Goal: Check status

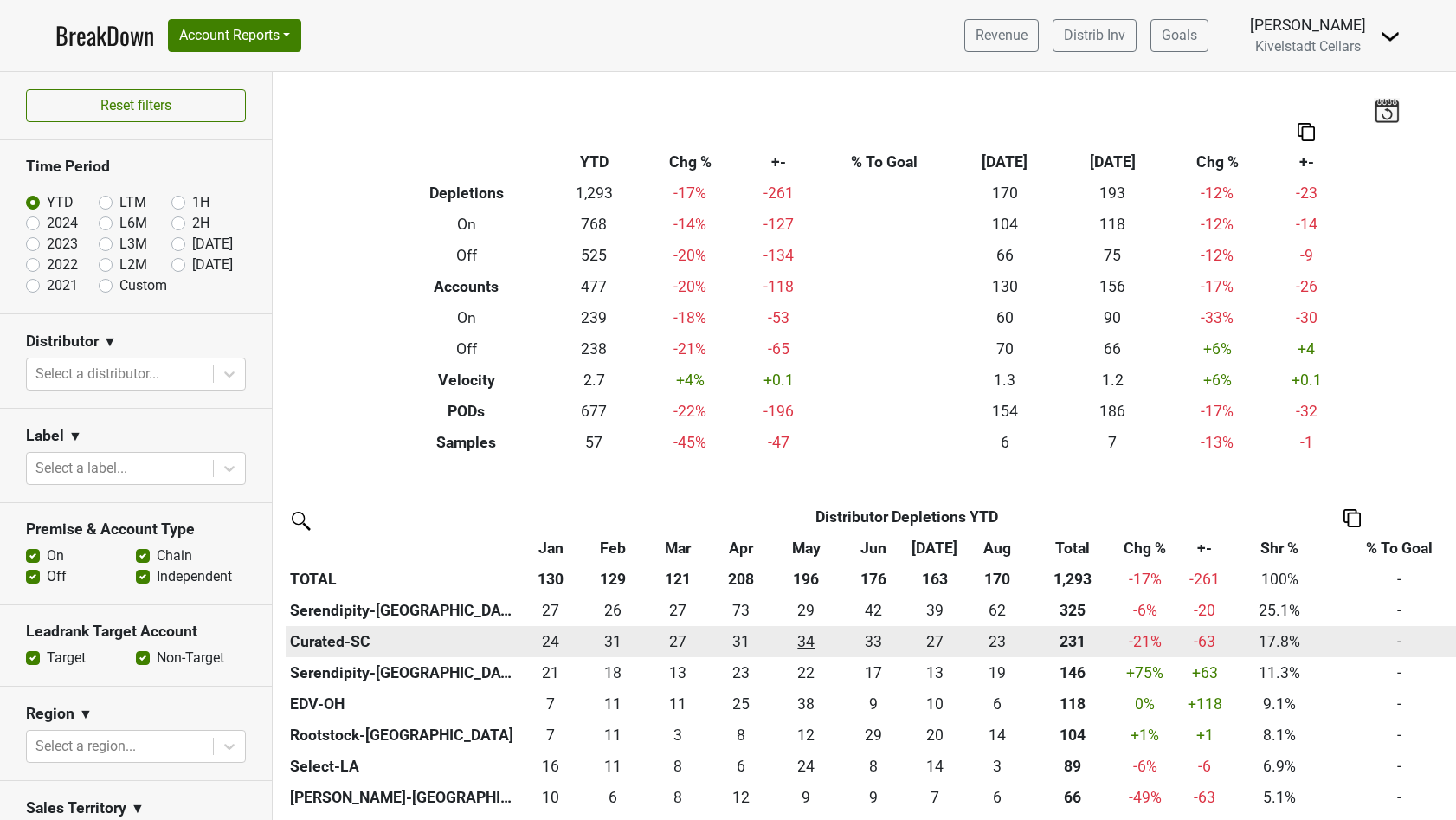
scroll to position [290, 0]
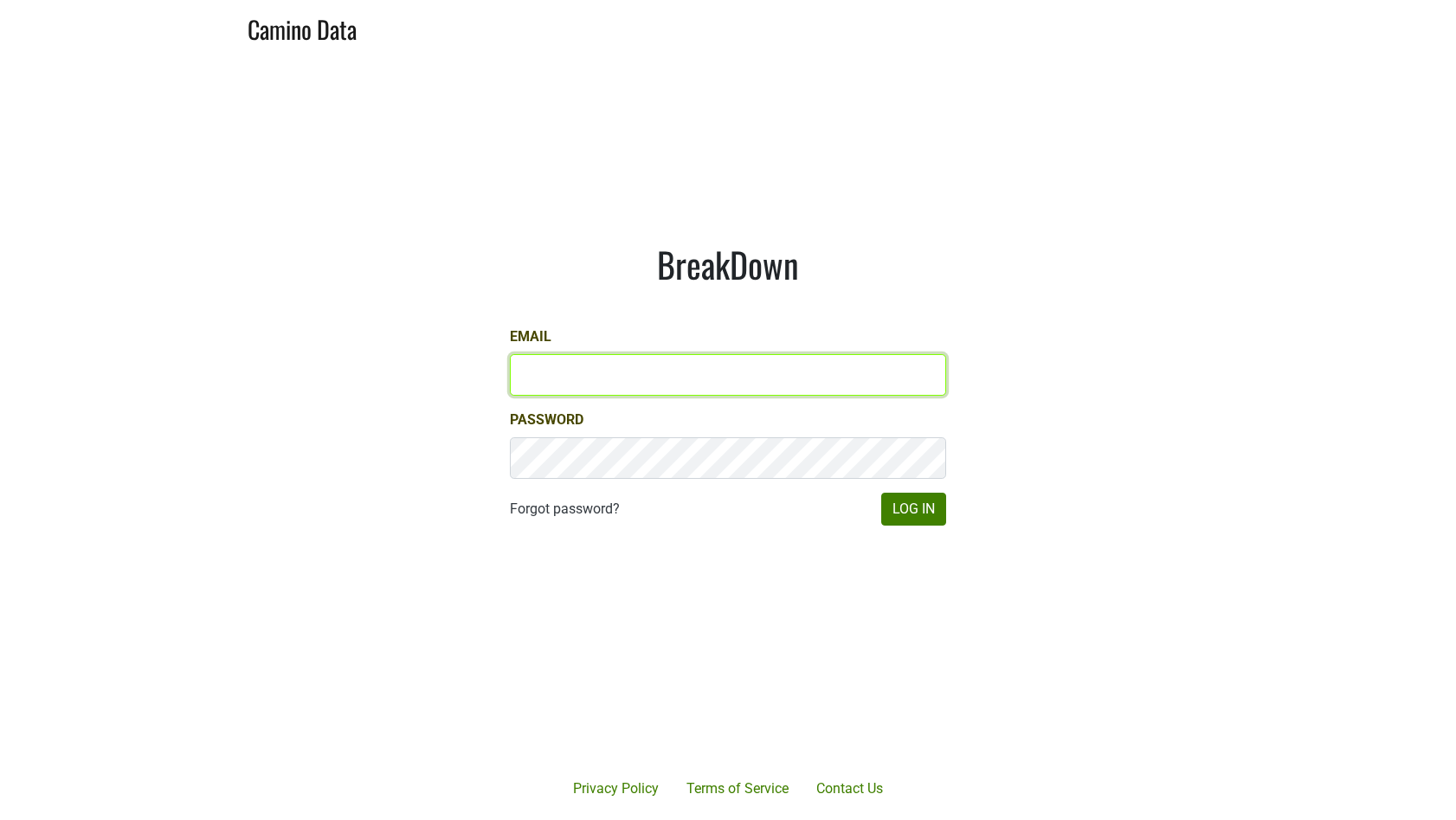
type input "jordan@kivelstadtcellars.com"
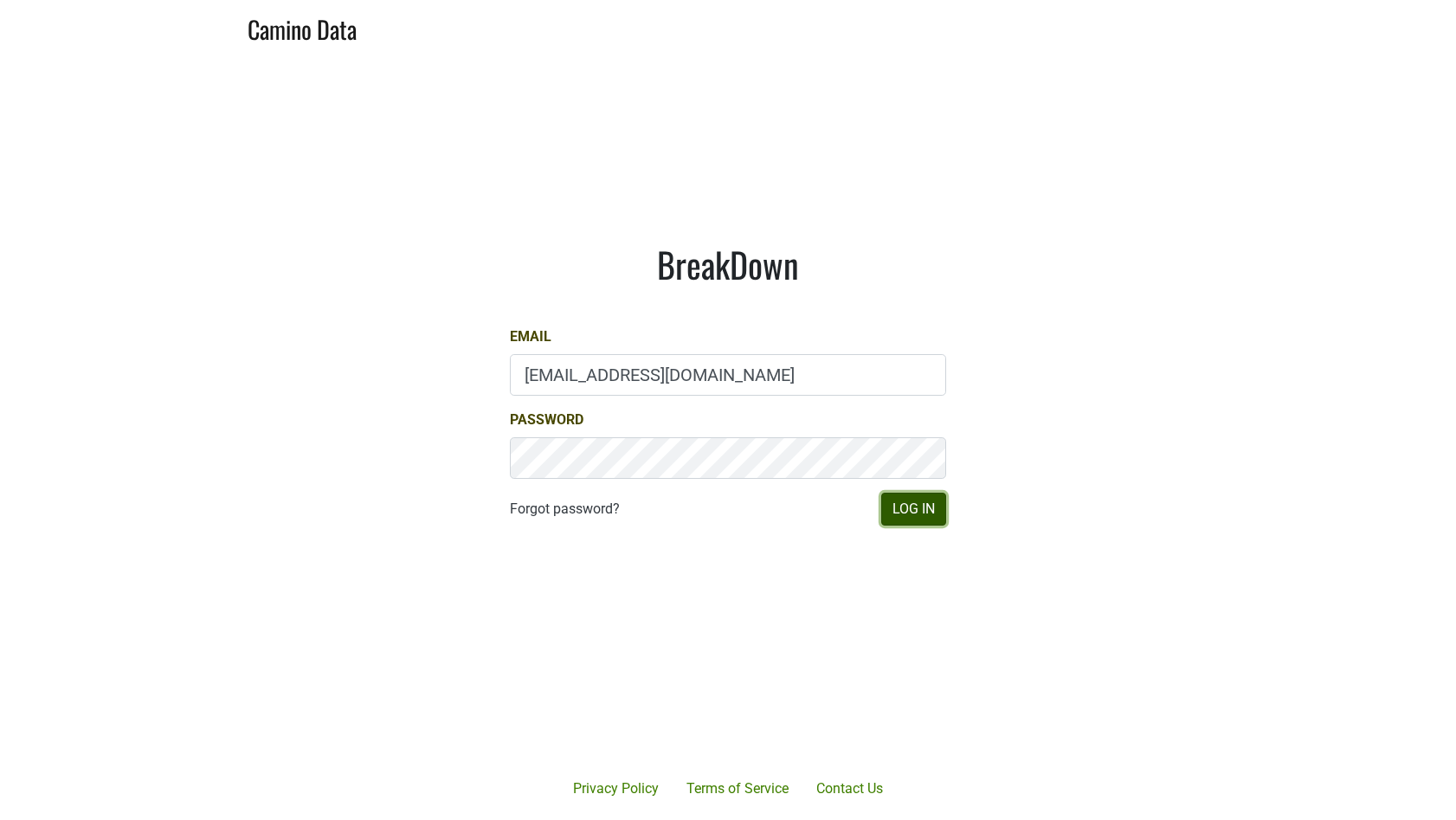
click at [904, 523] on button "Log In" at bounding box center [913, 509] width 65 height 33
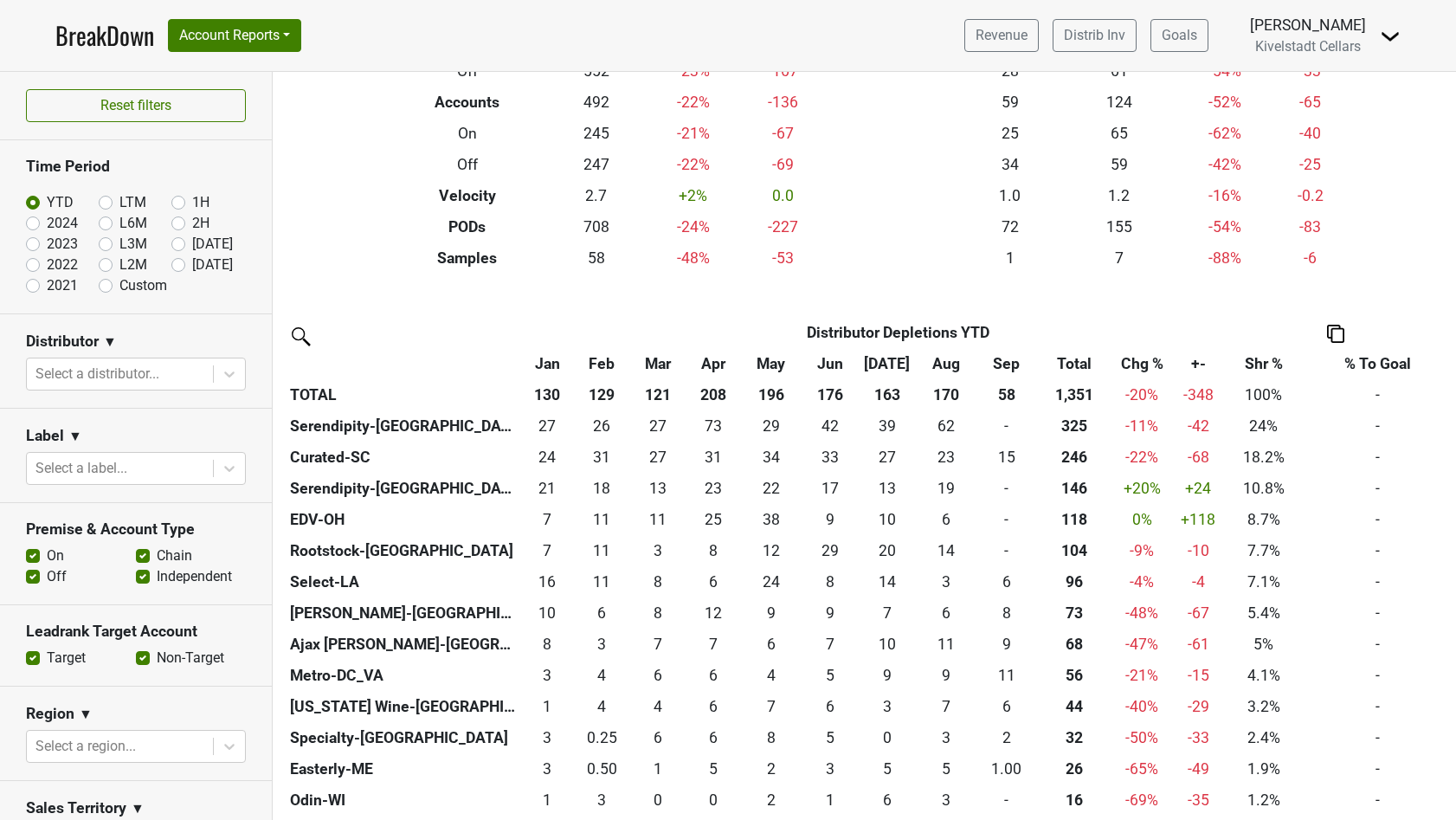
scroll to position [192, 0]
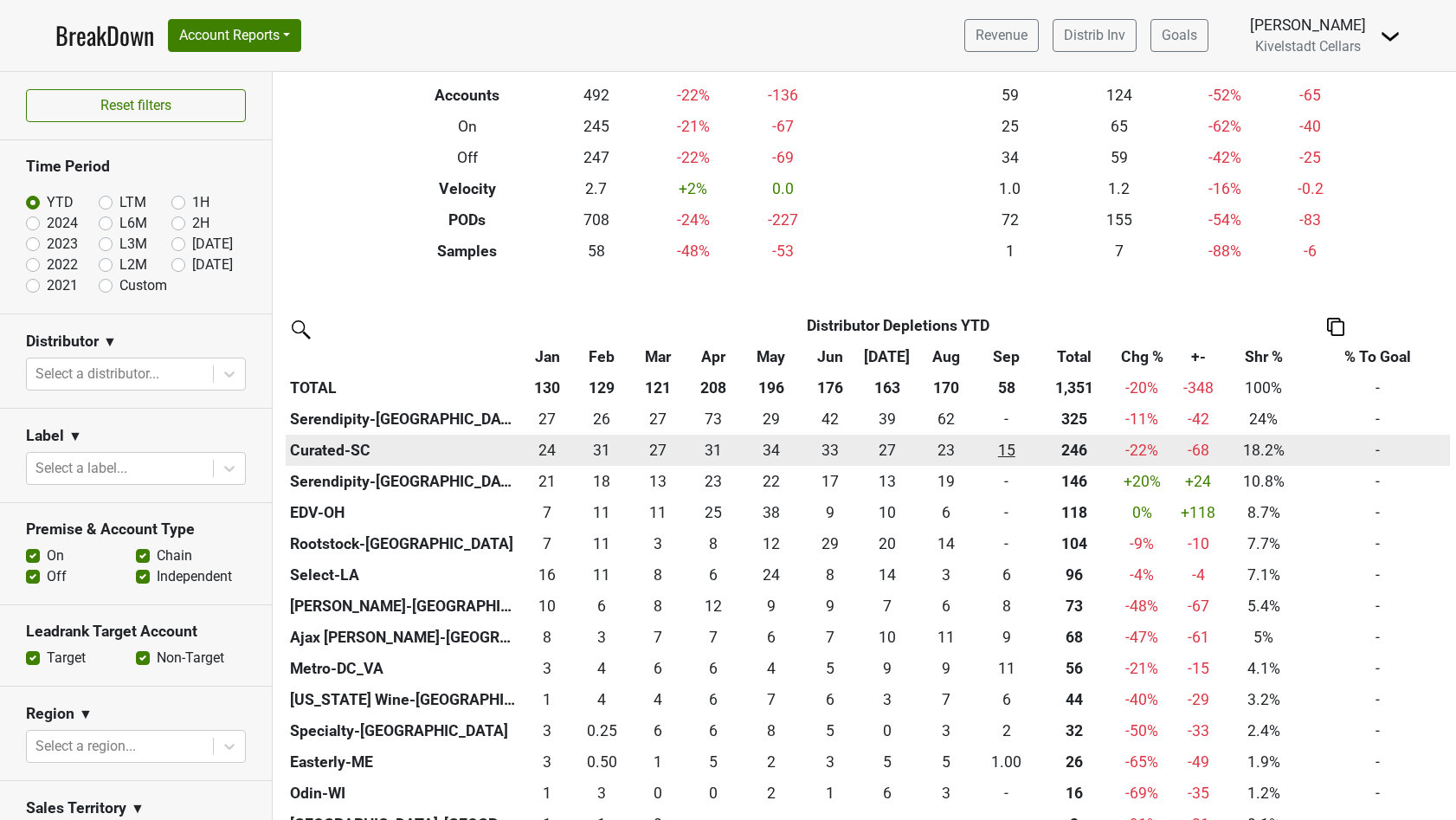
click at [1003, 449] on div "15.251 15" at bounding box center [1006, 450] width 55 height 23
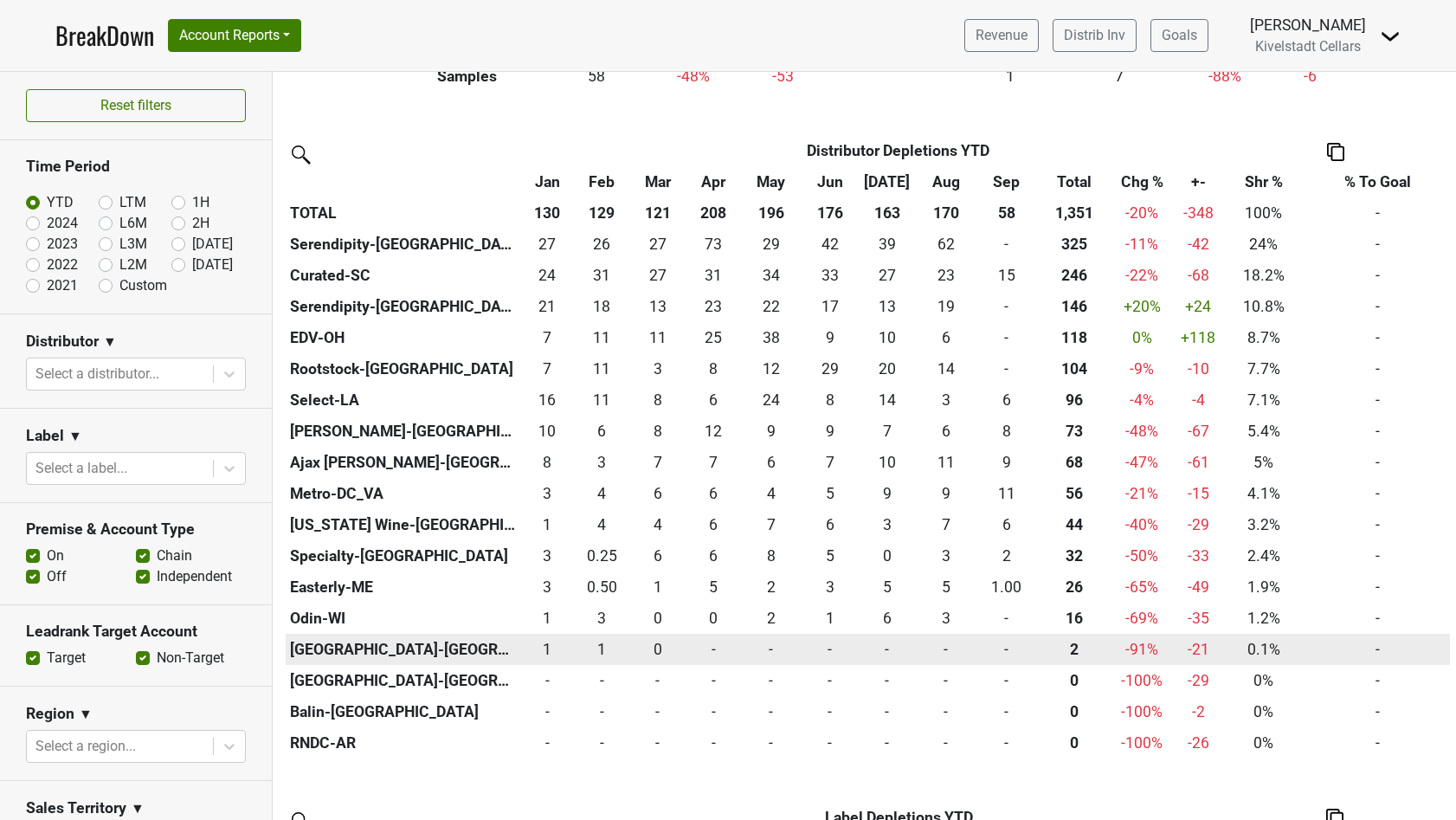
scroll to position [0, 0]
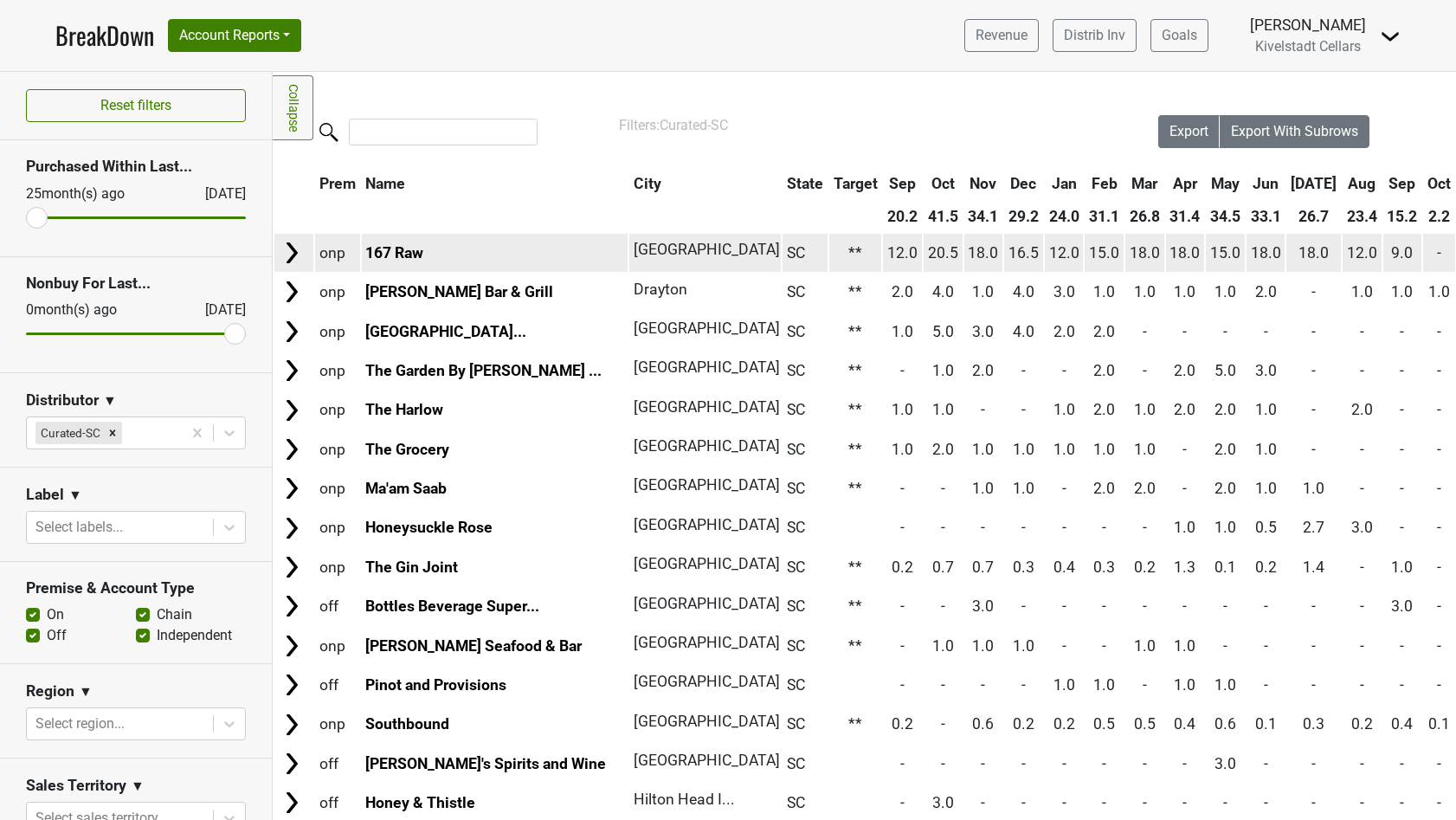
click at [292, 250] on img at bounding box center [292, 253] width 26 height 26
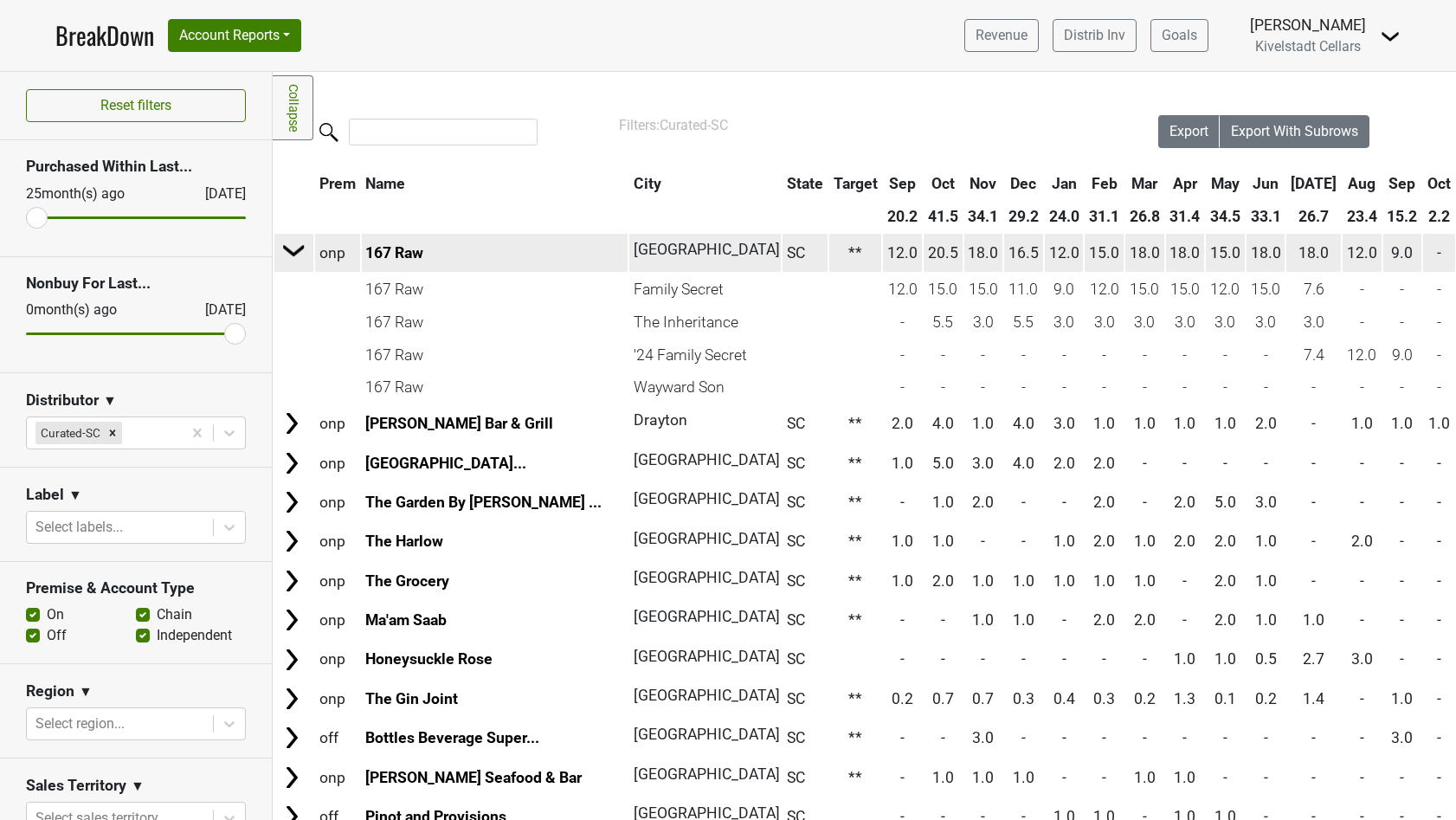
click at [294, 255] on img at bounding box center [294, 250] width 26 height 26
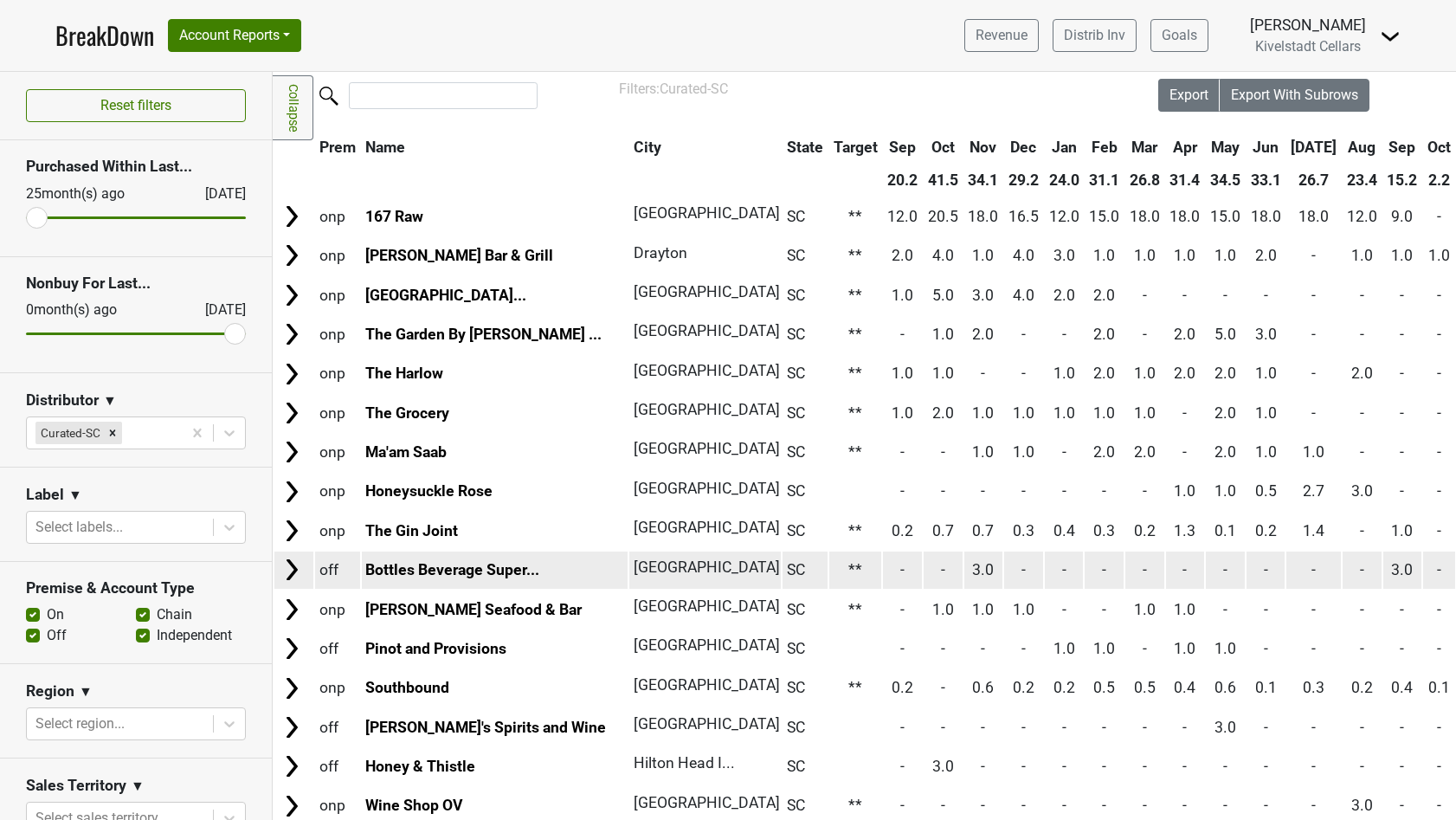
scroll to position [57, 0]
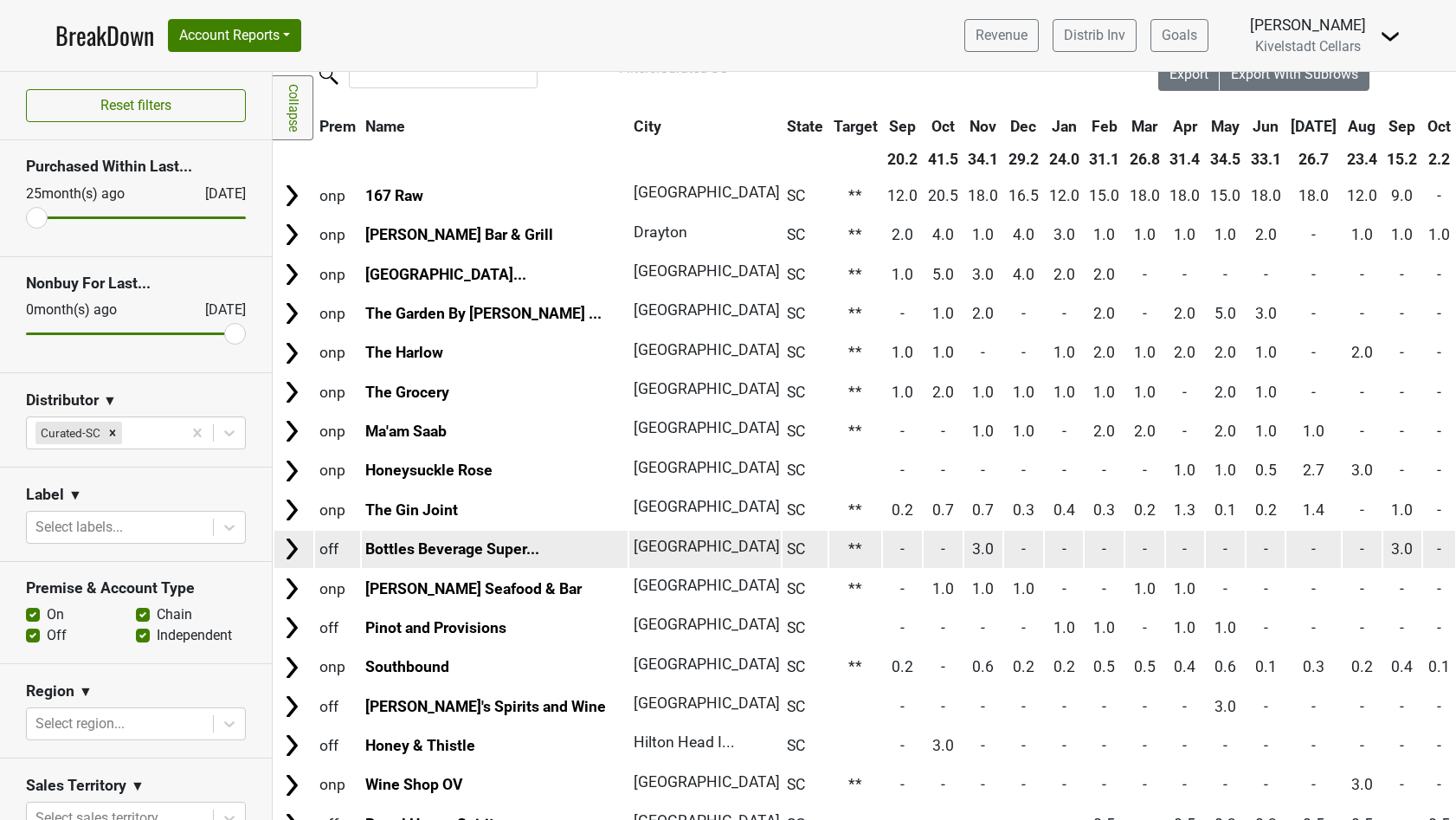
click at [283, 547] on img at bounding box center [292, 549] width 26 height 26
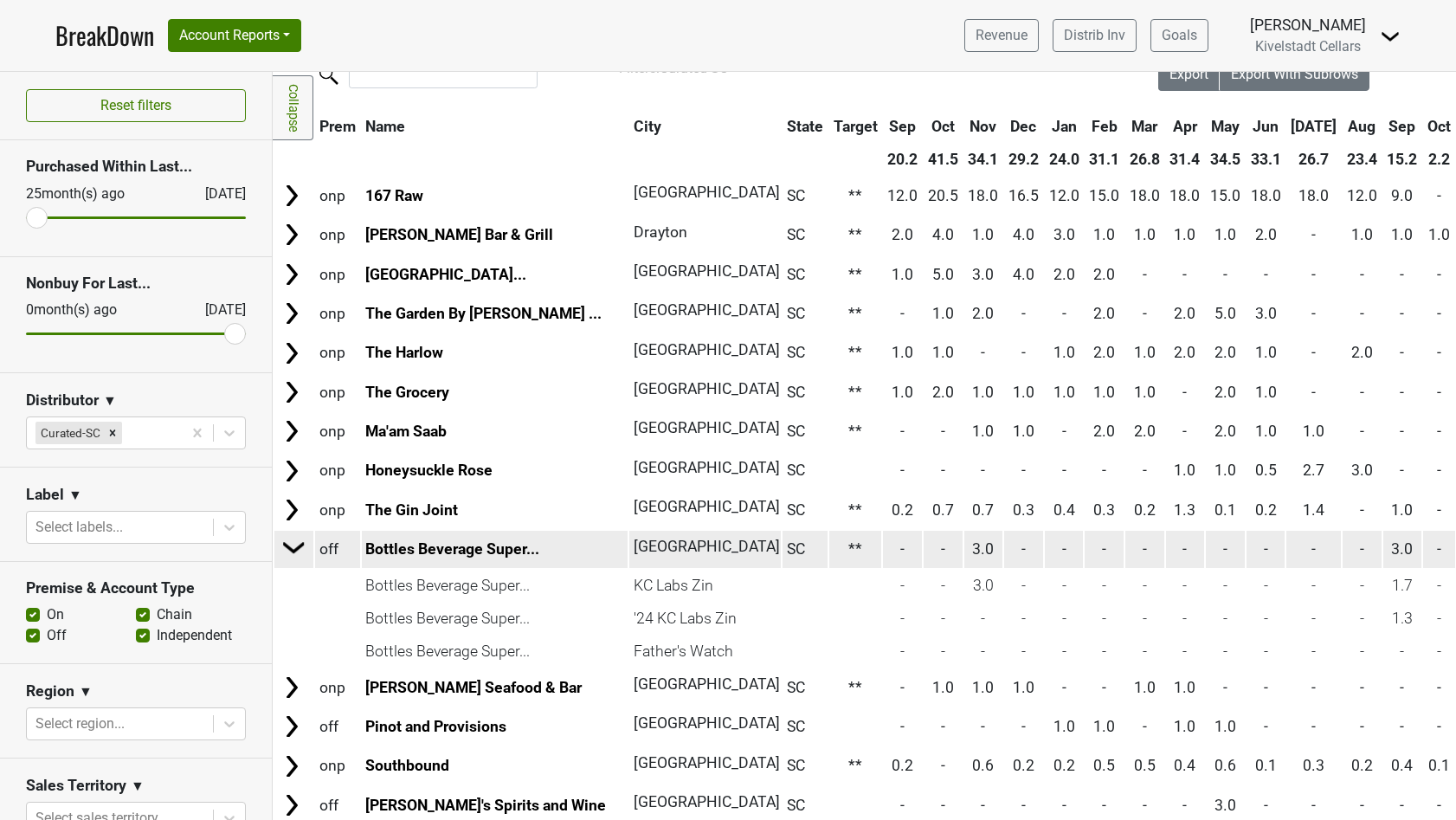
click at [296, 548] on img at bounding box center [294, 547] width 26 height 26
